Goal: Information Seeking & Learning: Find contact information

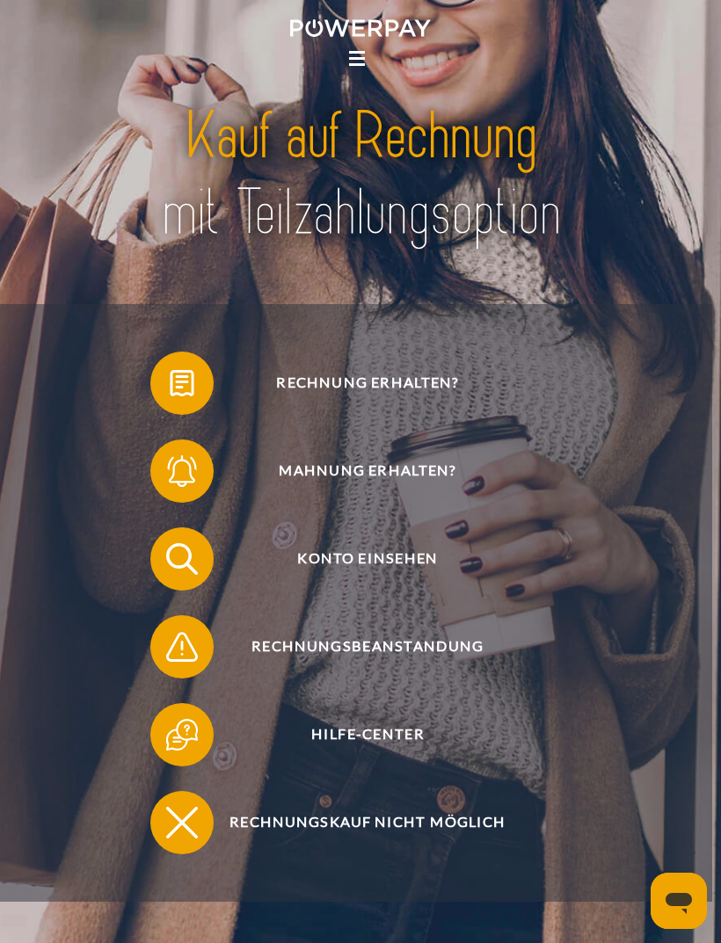
click at [364, 57] on icon at bounding box center [357, 58] width 16 height 3
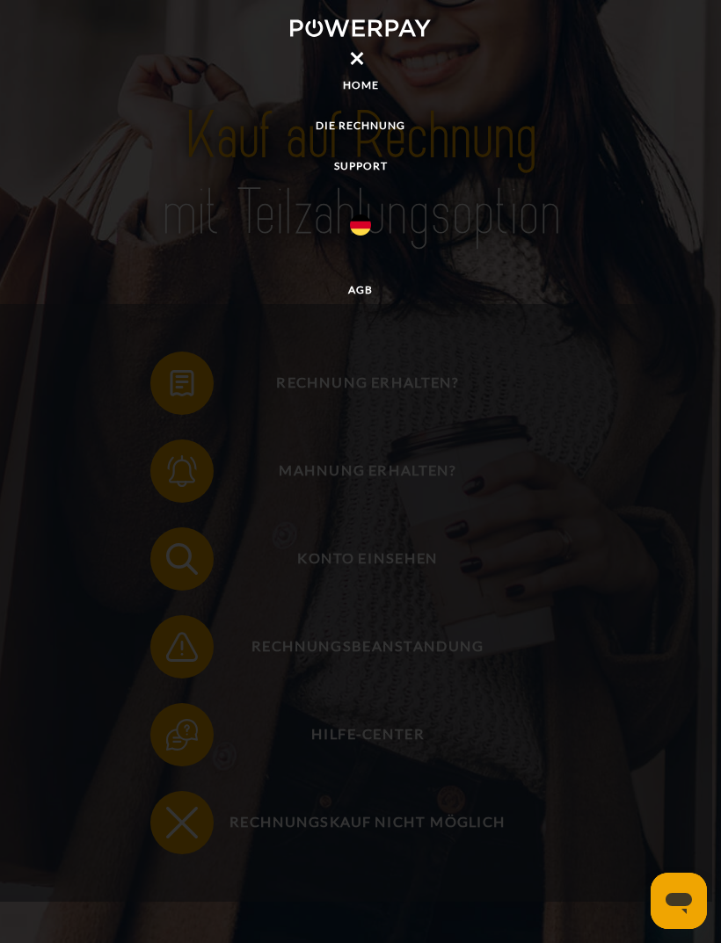
click at [364, 232] on img at bounding box center [360, 224] width 21 height 21
click at [358, 268] on img at bounding box center [360, 268] width 21 height 21
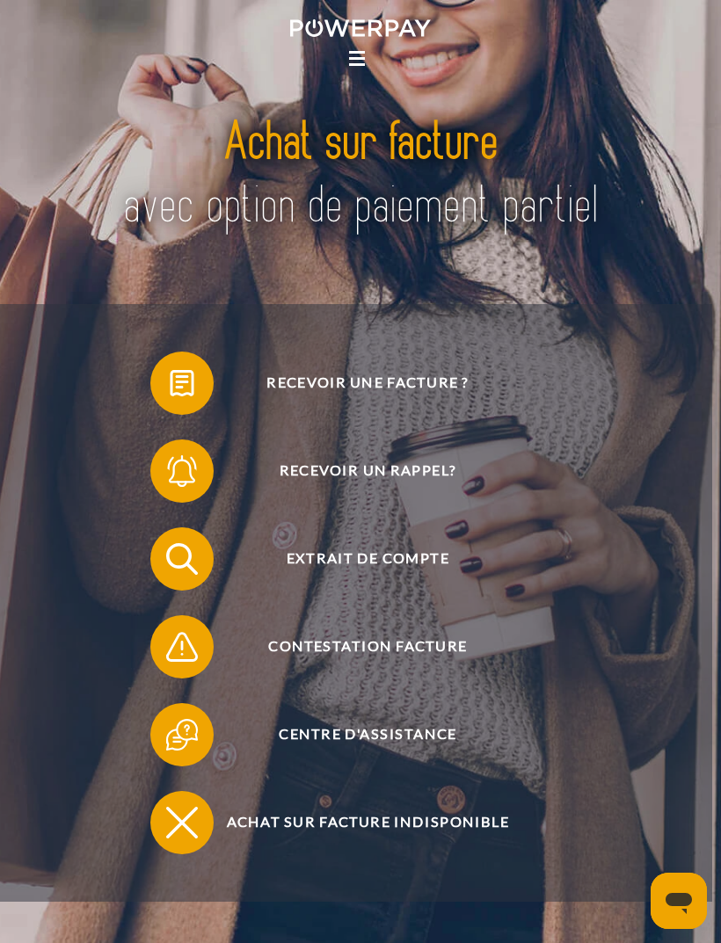
click at [349, 60] on icon at bounding box center [357, 58] width 16 height 3
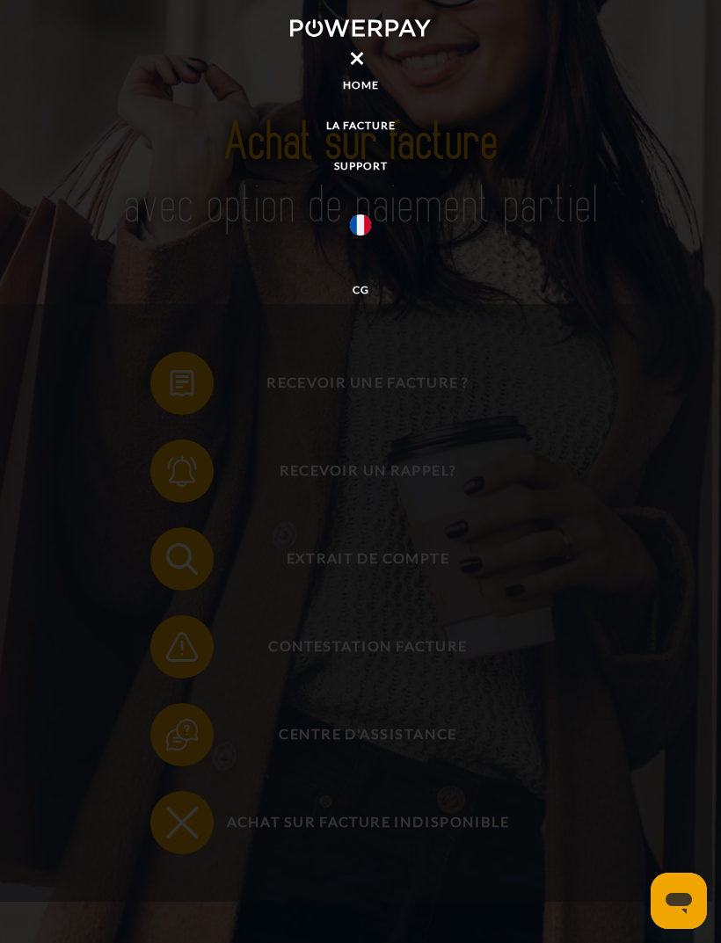
click at [364, 168] on link "Support" at bounding box center [360, 166] width 721 height 32
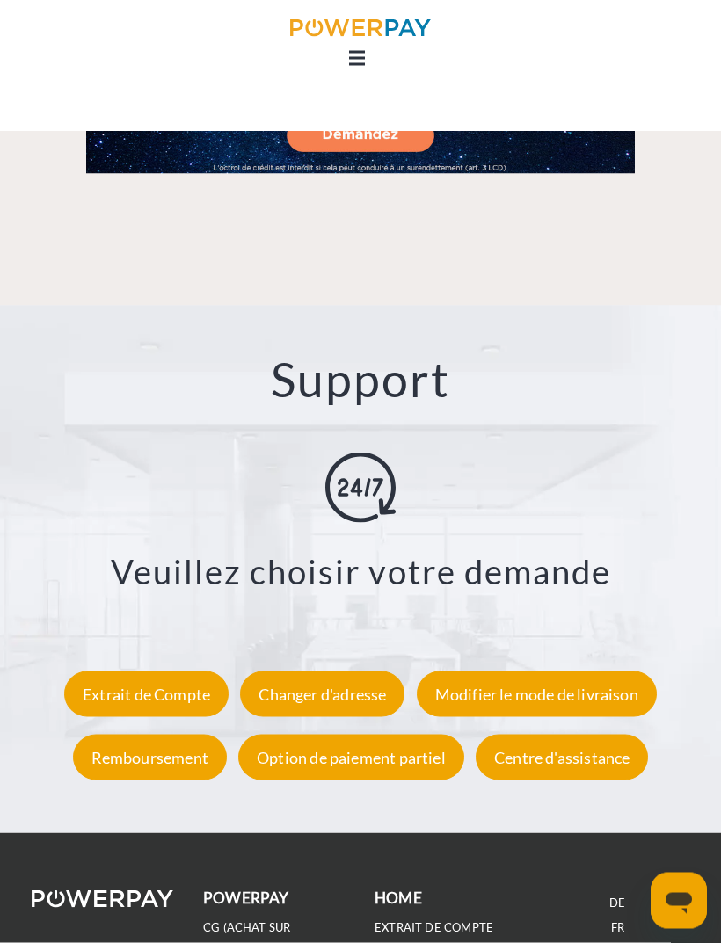
scroll to position [2449, 0]
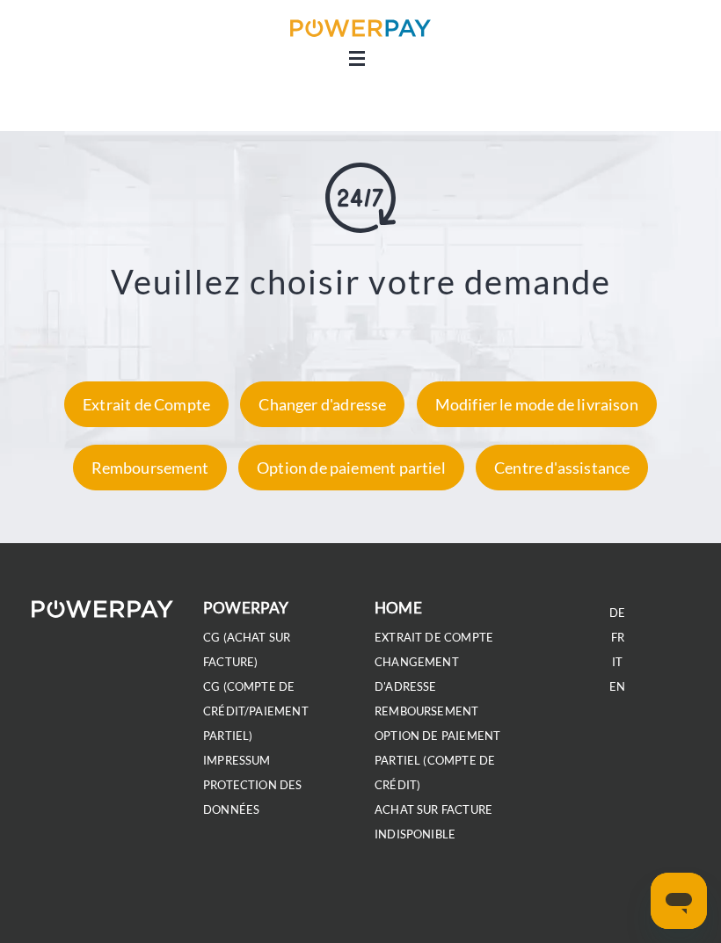
click at [607, 464] on div "Centre d'assistance" at bounding box center [561, 468] width 172 height 46
